Goal: Complete application form: Complete application form

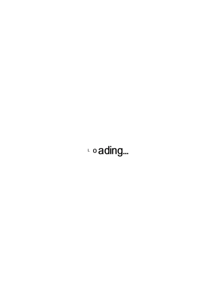
click at [35, 211] on div at bounding box center [104, 150] width 208 height 300
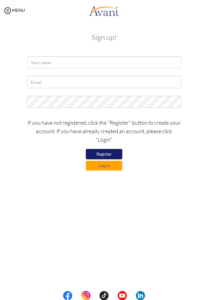
click at [118, 156] on button "Register" at bounding box center [104, 154] width 36 height 10
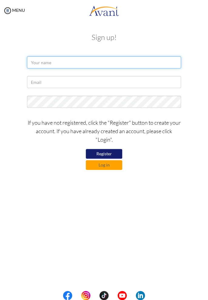
click at [127, 63] on input "text" at bounding box center [104, 62] width 154 height 12
type input "Saadia A. Abek"
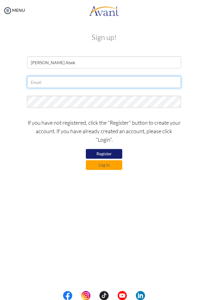
click at [153, 83] on input "text" at bounding box center [104, 82] width 154 height 12
type input "abeksaadia22@gmail.com"
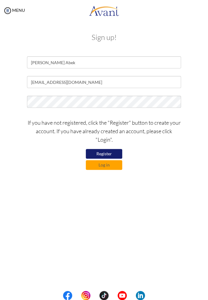
click at [0, 0] on div at bounding box center [0, 0] width 0 height 0
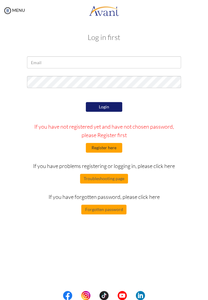
click at [120, 151] on button "Register here" at bounding box center [104, 148] width 36 height 10
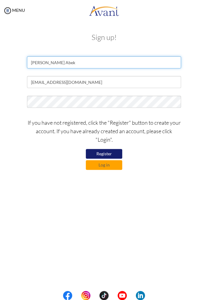
click at [52, 64] on input "Saadia A. Abek" at bounding box center [104, 62] width 154 height 12
click at [58, 64] on input "Saadia Abek" at bounding box center [104, 62] width 154 height 12
type input "S"
type input "Saadia A. Abek"
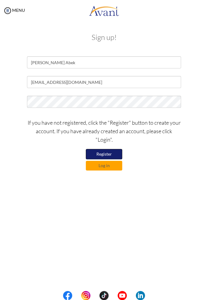
click at [116, 154] on button "Register" at bounding box center [104, 154] width 36 height 10
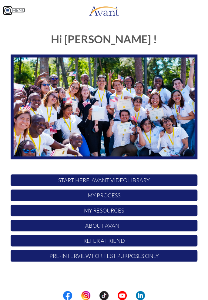
click at [3, 7] on img at bounding box center [7, 10] width 9 height 9
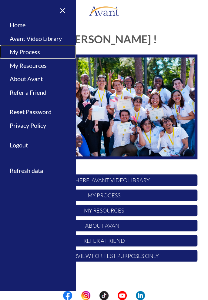
click at [13, 51] on link "My Process" at bounding box center [38, 52] width 76 height 14
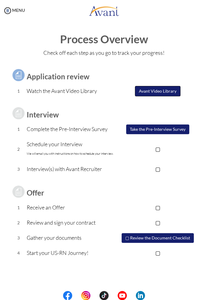
click at [169, 94] on button "Avant Video Library" at bounding box center [157, 91] width 45 height 10
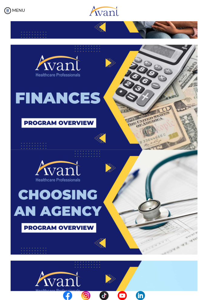
scroll to position [456, 0]
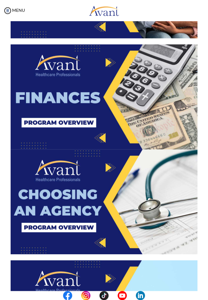
click at [165, 132] on img at bounding box center [104, 97] width 187 height 105
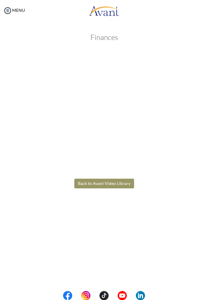
click at [166, 201] on body "Maintenance break. Please come back in 2 hours. MENU My Status What is the next…" at bounding box center [104, 150] width 208 height 300
click at [146, 214] on body "Maintenance break. Please come back in 2 hours. MENU My Status What is the next…" at bounding box center [104, 150] width 208 height 300
click at [127, 185] on body "Maintenance break. Please come back in 2 hours. MENU My Status What is the next…" at bounding box center [104, 150] width 208 height 300
click at [127, 185] on button "Back to Avant Video Library" at bounding box center [104, 184] width 60 height 10
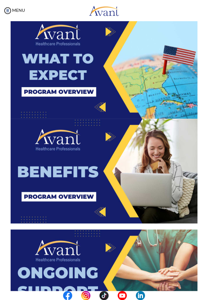
scroll to position [704, 0]
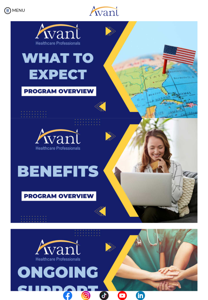
click at [179, 100] on img at bounding box center [104, 65] width 187 height 105
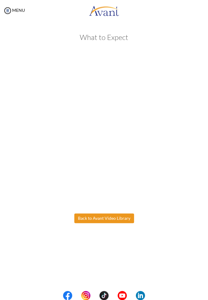
click at [124, 220] on body "Maintenance break. Please come back in 2 hours. MENU My Status What is the next…" at bounding box center [104, 150] width 208 height 300
click at [129, 220] on button "Back to Avant Video Library" at bounding box center [104, 219] width 60 height 10
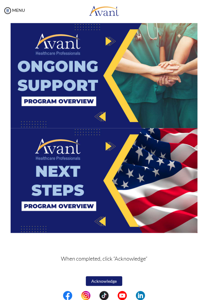
scroll to position [912, 0]
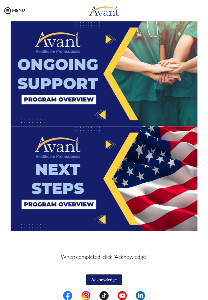
click at [119, 279] on button "Acknowledge" at bounding box center [104, 280] width 36 height 10
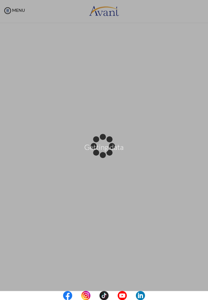
scroll to position [0, 0]
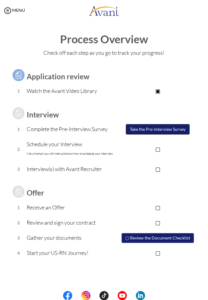
click at [173, 132] on button "Take the Pre-Interview Survey" at bounding box center [158, 129] width 64 height 10
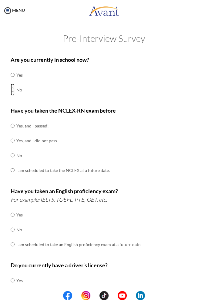
click at [15, 81] on input "radio" at bounding box center [13, 75] width 4 height 12
radio input "true"
click at [14, 128] on input "radio" at bounding box center [13, 126] width 4 height 12
radio input "true"
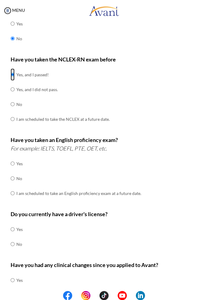
scroll to position [54, 0]
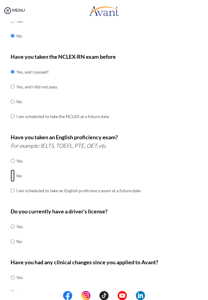
click at [15, 167] on input "radio" at bounding box center [13, 161] width 4 height 12
radio input "true"
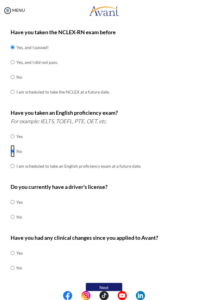
scroll to position [88, 0]
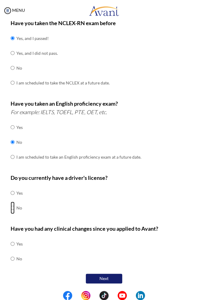
click at [14, 199] on input "radio" at bounding box center [13, 193] width 4 height 12
radio input "true"
click at [15, 250] on input "radio" at bounding box center [13, 244] width 4 height 12
radio input "true"
click at [115, 279] on button "Next" at bounding box center [104, 279] width 36 height 10
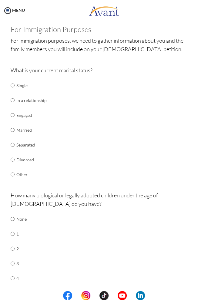
scroll to position [29, 0]
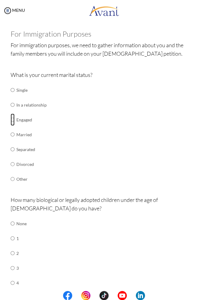
click at [15, 96] on input "radio" at bounding box center [13, 90] width 4 height 12
radio input "true"
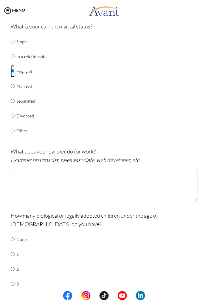
scroll to position [78, 0]
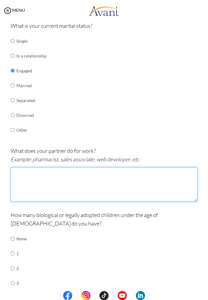
click at [138, 186] on textarea at bounding box center [104, 184] width 187 height 35
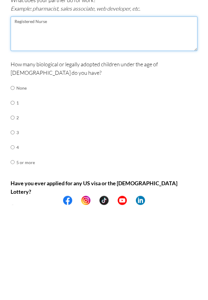
scroll to position [133, 0]
type textarea "Registered Nurse"
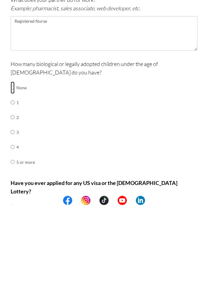
click at [14, 177] on input "radio" at bounding box center [13, 183] width 4 height 12
radio input "true"
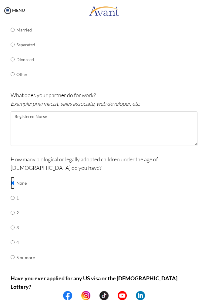
scroll to position [175, 0]
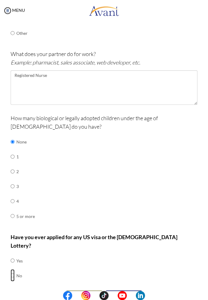
click at [13, 260] on input "radio" at bounding box center [13, 261] width 4 height 12
radio input "true"
click at [130, 291] on button "Next" at bounding box center [124, 296] width 36 height 10
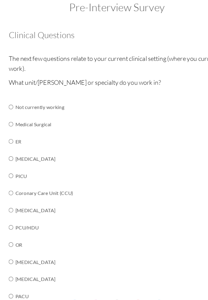
scroll to position [0, 0]
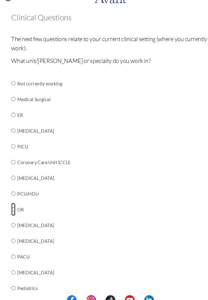
click at [14, 98] on input "radio" at bounding box center [13, 92] width 4 height 12
radio input "true"
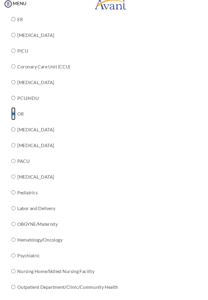
scroll to position [129, 0]
click at [129, 299] on button "Next" at bounding box center [124, 298] width 36 height 10
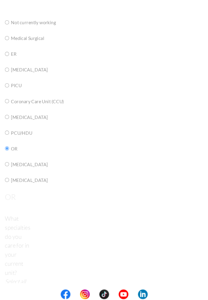
scroll to position [12, 0]
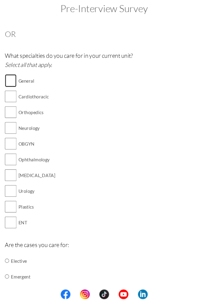
click at [15, 93] on input "checkbox" at bounding box center [16, 94] width 11 height 12
checkbox input "true"
click at [15, 125] on input "checkbox" at bounding box center [16, 124] width 11 height 12
checkbox input "true"
click at [15, 141] on input "checkbox" at bounding box center [16, 139] width 11 height 12
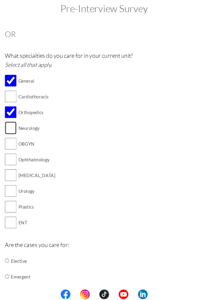
checkbox input "true"
click at [13, 169] on input "checkbox" at bounding box center [16, 169] width 11 height 12
checkbox input "true"
click at [17, 154] on input "checkbox" at bounding box center [16, 154] width 11 height 12
checkbox input "true"
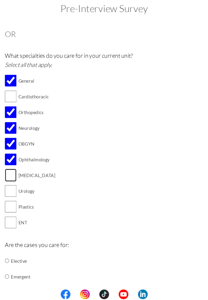
click at [17, 185] on input "checkbox" at bounding box center [16, 183] width 11 height 12
checkbox input "true"
click at [15, 204] on input "checkbox" at bounding box center [16, 198] width 11 height 12
checkbox input "true"
click at [15, 217] on input "checkbox" at bounding box center [16, 213] width 11 height 12
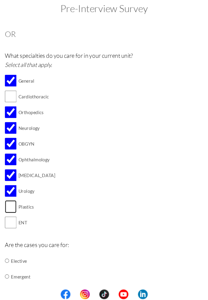
checkbox input "true"
click at [15, 232] on input "checkbox" at bounding box center [16, 228] width 11 height 12
checkbox input "true"
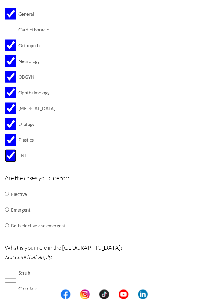
scroll to position [84, 0]
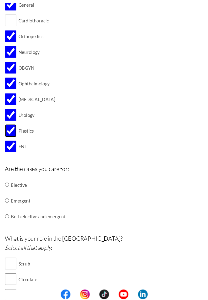
click at [15, 139] on input "checkbox" at bounding box center [16, 142] width 11 height 12
checkbox input "false"
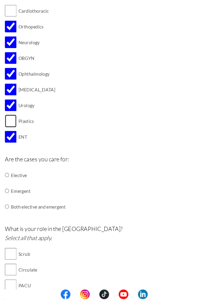
scroll to position [102, 0]
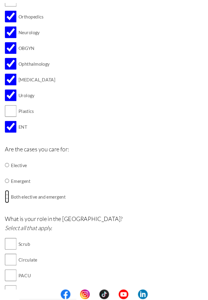
click at [14, 180] on input "radio" at bounding box center [13, 174] width 4 height 12
radio input "true"
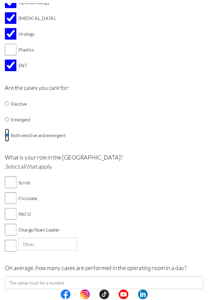
scroll to position [161, 0]
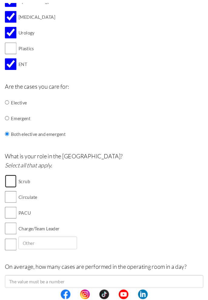
click at [13, 189] on input "checkbox" at bounding box center [16, 189] width 11 height 12
checkbox input "true"
click at [15, 207] on input "checkbox" at bounding box center [16, 204] width 11 height 12
checkbox input "true"
click at [15, 219] on input "checkbox" at bounding box center [16, 219] width 11 height 12
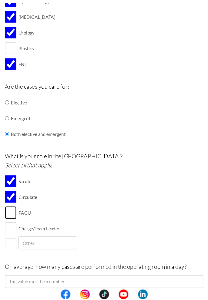
checkbox input "true"
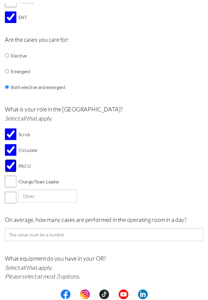
scroll to position [206, 0]
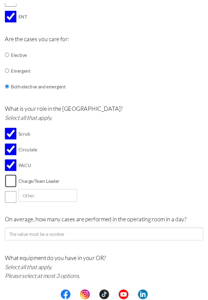
click at [13, 193] on input "checkbox" at bounding box center [16, 189] width 11 height 12
checkbox input "true"
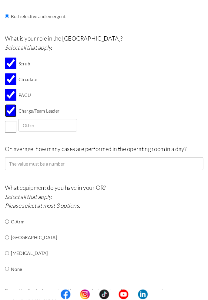
scroll to position [274, 0]
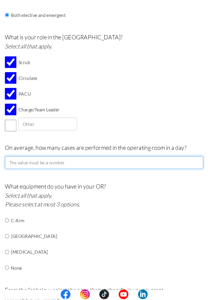
click at [18, 174] on input "number" at bounding box center [104, 172] width 187 height 12
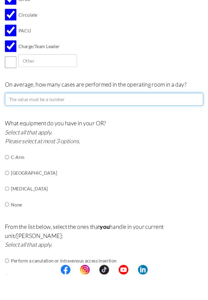
scroll to position [311, 0]
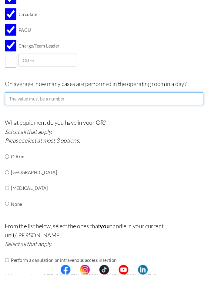
type input "8"
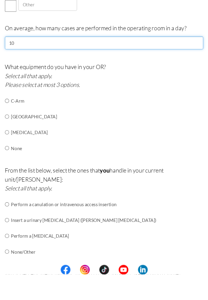
scroll to position [361, 0]
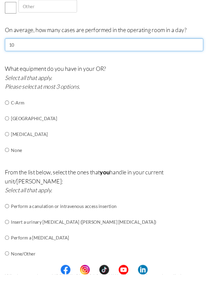
type input "10"
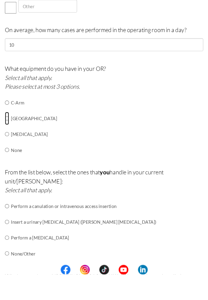
click at [14, 144] on input "radio" at bounding box center [13, 138] width 4 height 12
radio input "true"
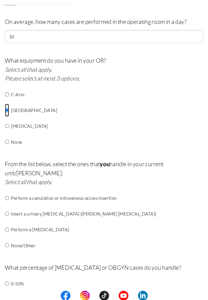
scroll to position [0, 0]
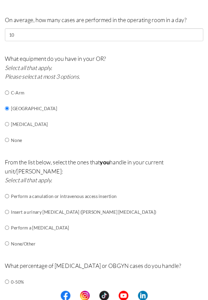
click at [13, 106] on input "radio" at bounding box center [13, 104] width 4 height 12
radio input "true"
click at [13, 110] on input "radio" at bounding box center [13, 104] width 4 height 12
radio input "true"
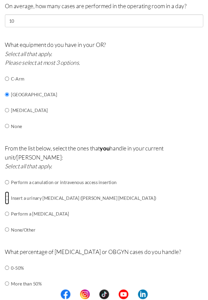
click at [13, 196] on input "radio" at bounding box center [13, 190] width 4 height 12
radio input "true"
click at [13, 196] on input "radio" at bounding box center [13, 190] width 4 height 12
radio input "true"
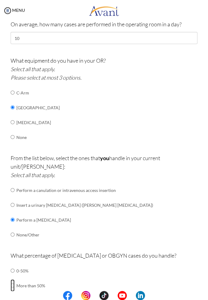
click at [13, 277] on input "radio" at bounding box center [13, 271] width 4 height 12
radio input "true"
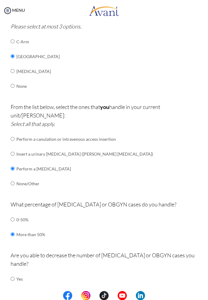
click at [15, 254] on div "Are you able to decrease the number of [MEDICAL_DATA] or OBGYN cases you handle…" at bounding box center [104, 279] width 187 height 56
click at [12, 280] on input "radio" at bounding box center [13, 279] width 4 height 12
radio input "true"
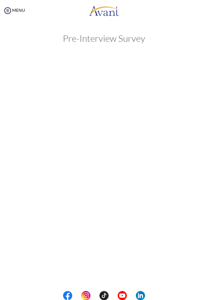
click at [128, 299] on div "My Status What is the next step? We would like you to watch the introductory vi…" at bounding box center [104, 171] width 208 height 300
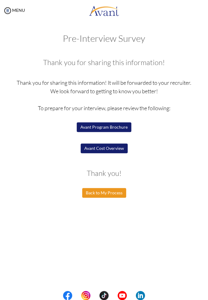
click at [121, 196] on button "Back to My Process" at bounding box center [104, 193] width 44 height 10
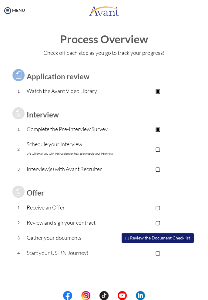
click at [158, 152] on p "▢" at bounding box center [157, 149] width 79 height 8
click at [155, 153] on p "▣" at bounding box center [157, 149] width 79 height 8
click at [147, 238] on button "▢ Review the Document Checklist" at bounding box center [157, 238] width 73 height 10
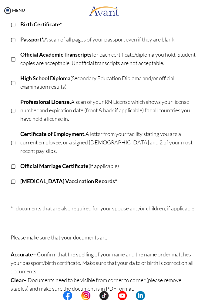
scroll to position [106, 0]
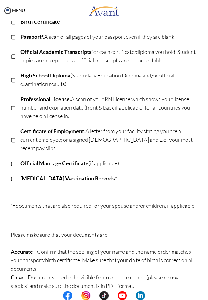
click at [18, 231] on p "Please make sure that your documents are: Accurate – Confirm that the spelling …" at bounding box center [104, 260] width 187 height 59
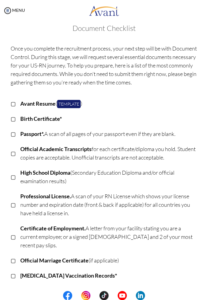
scroll to position [0, 0]
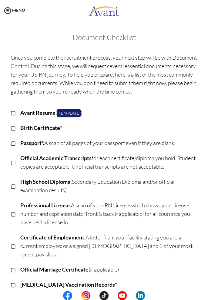
click at [0, 10] on div "MENU" at bounding box center [12, 150] width 25 height 300
click at [11, 13] on img at bounding box center [7, 10] width 9 height 9
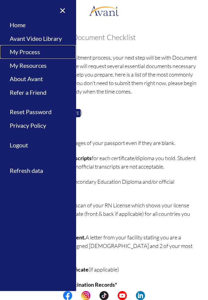
click at [11, 55] on link "My Process" at bounding box center [38, 52] width 76 height 14
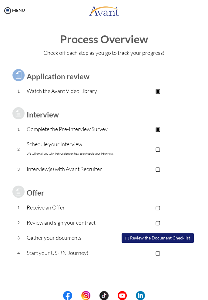
click at [138, 94] on p "▣" at bounding box center [157, 91] width 79 height 8
click at [95, 94] on p "Watch the Avant Video Library" at bounding box center [73, 91] width 92 height 8
click at [96, 92] on p "Watch the Avant Video Library" at bounding box center [73, 91] width 92 height 8
click at [122, 95] on p "▣" at bounding box center [157, 91] width 79 height 8
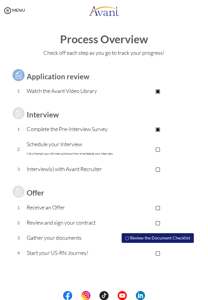
click at [162, 93] on p "▣" at bounding box center [157, 91] width 79 height 8
click at [161, 92] on p "▣" at bounding box center [157, 91] width 79 height 8
click at [16, 75] on img at bounding box center [18, 75] width 15 height 15
click at [11, 11] on img at bounding box center [7, 10] width 9 height 9
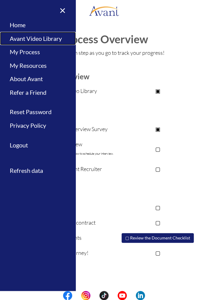
click at [58, 41] on link "Avant Video Library" at bounding box center [38, 39] width 76 height 14
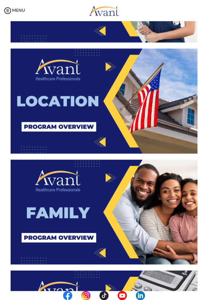
scroll to position [230, 0]
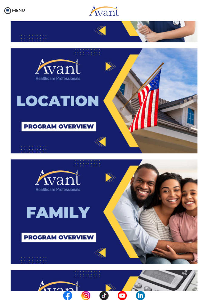
click at [136, 212] on img at bounding box center [104, 211] width 187 height 105
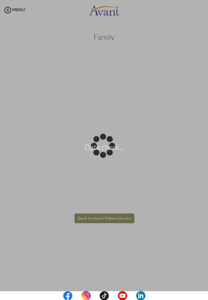
scroll to position [0, 0]
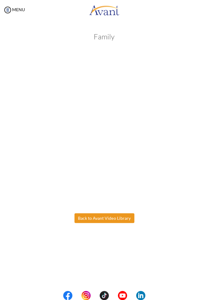
click at [129, 221] on button "Back to Avant Video Library" at bounding box center [104, 219] width 60 height 10
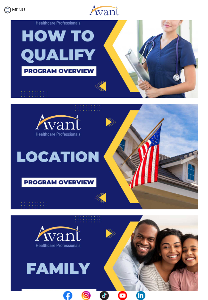
scroll to position [169, 0]
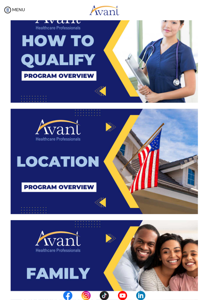
click at [141, 188] on img at bounding box center [104, 161] width 187 height 105
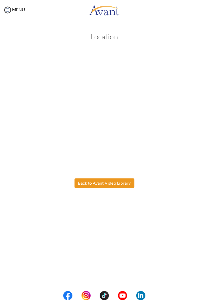
click at [129, 185] on body "Maintenance break. Please come back in 2 hours. MENU My Status What is the next…" at bounding box center [104, 150] width 208 height 300
